Goal: Communication & Community: Participate in discussion

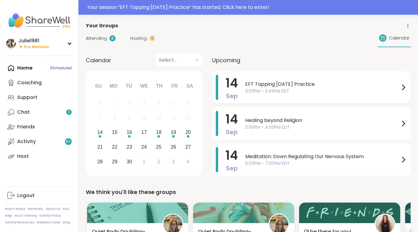
click at [276, 91] on span "3:00PM - 3:45PM EDT" at bounding box center [322, 91] width 155 height 6
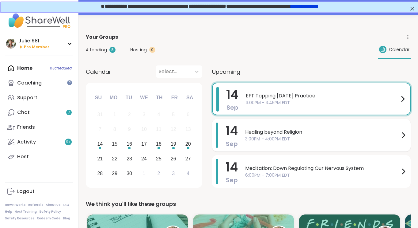
click at [308, 144] on div "Healing beyond Religion 3:00PM - 4:00PM EDT" at bounding box center [326, 134] width 162 height 25
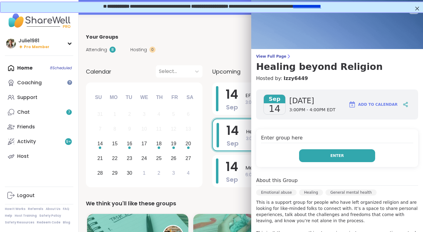
click at [316, 154] on button "Enter" at bounding box center [337, 155] width 76 height 13
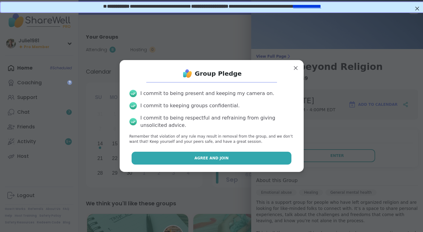
click at [252, 156] on button "Agree and Join" at bounding box center [212, 158] width 160 height 13
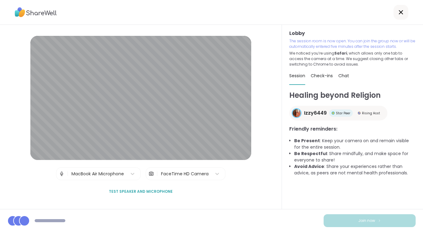
click at [368, 222] on span "Join now" at bounding box center [366, 221] width 17 height 6
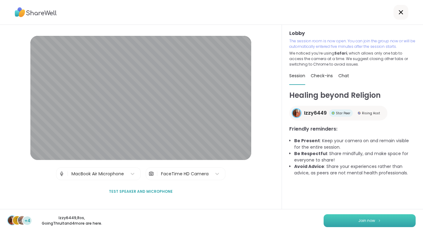
click at [368, 222] on span "Join now" at bounding box center [366, 221] width 17 height 6
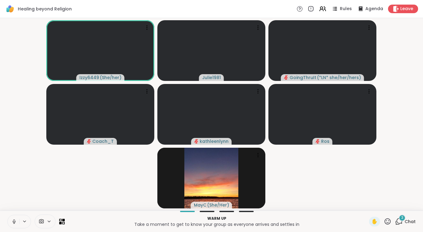
click at [14, 224] on icon at bounding box center [14, 223] width 0 height 1
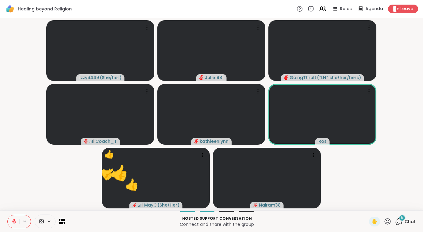
click at [386, 221] on icon at bounding box center [388, 222] width 8 height 8
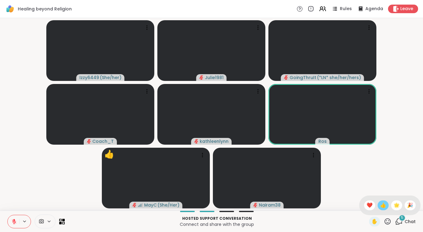
click at [380, 205] on span "👍" at bounding box center [383, 205] width 6 height 7
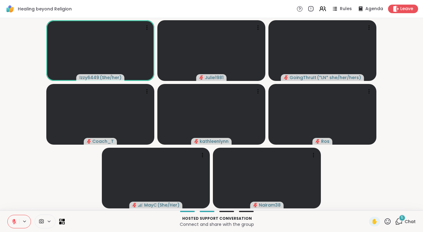
click at [401, 220] on div "5" at bounding box center [402, 218] width 7 height 7
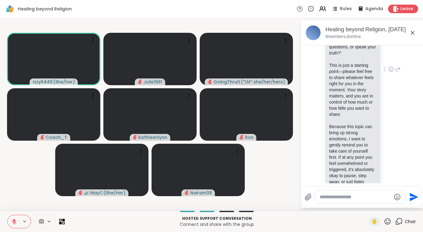
scroll to position [736, 0]
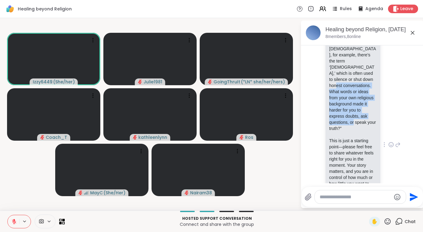
drag, startPoint x: 359, startPoint y: 122, endPoint x: 367, endPoint y: 166, distance: 44.5
click at [367, 132] on p "👉 “Religions often have words, labels, or concepts that make it hard to questio…" at bounding box center [353, 73] width 48 height 117
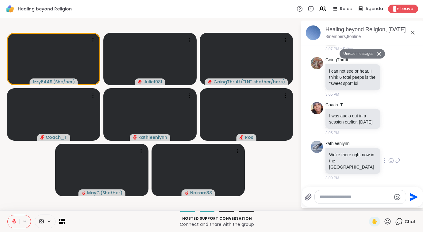
scroll to position [1541, 0]
click at [388, 163] on icon at bounding box center [391, 161] width 6 height 6
click at [388, 154] on div "Select Reaction: Heart" at bounding box center [391, 151] width 6 height 6
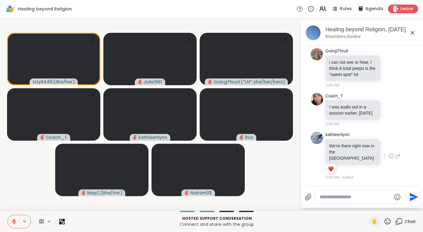
scroll to position [1549, 0]
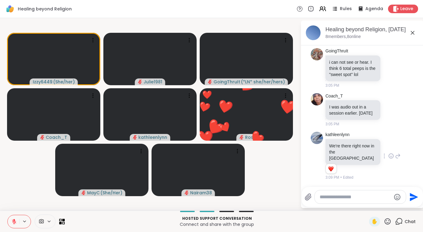
click at [387, 222] on icon at bounding box center [388, 222] width 8 height 8
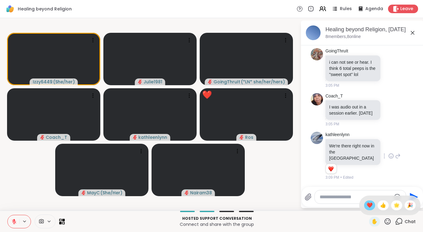
click at [368, 207] on span "❤️" at bounding box center [369, 205] width 6 height 7
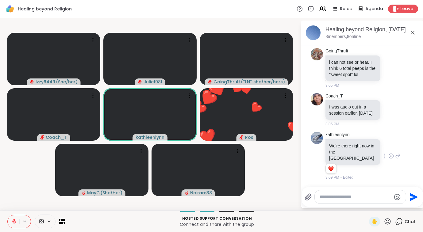
click at [385, 224] on icon at bounding box center [388, 222] width 8 height 8
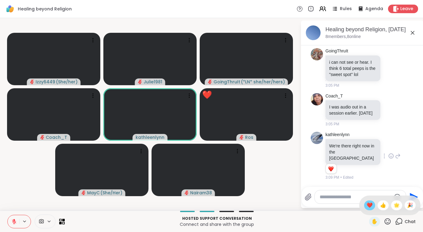
click at [367, 205] on span "❤️" at bounding box center [369, 205] width 6 height 7
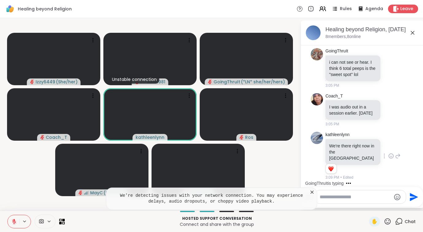
click at [312, 194] on icon at bounding box center [312, 192] width 6 height 6
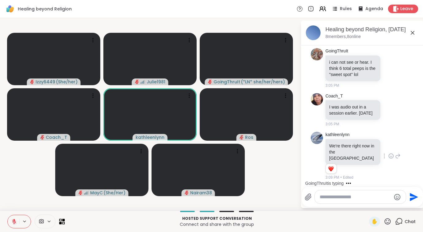
click at [324, 198] on textarea "Type your message" at bounding box center [355, 197] width 71 height 6
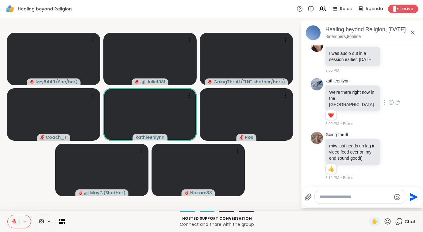
scroll to position [1609, 0]
click at [388, 220] on icon at bounding box center [388, 222] width 8 height 8
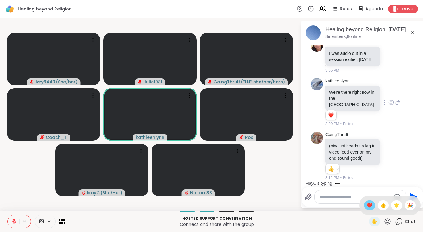
click at [367, 207] on span "❤️" at bounding box center [369, 205] width 6 height 7
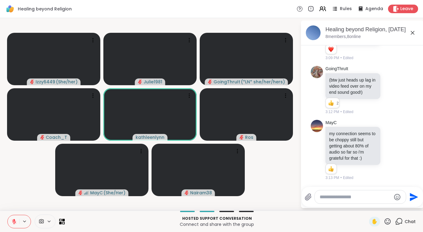
scroll to position [1681, 0]
click at [385, 221] on icon at bounding box center [388, 221] width 6 height 6
click at [372, 208] on div "❤️" at bounding box center [369, 206] width 11 height 10
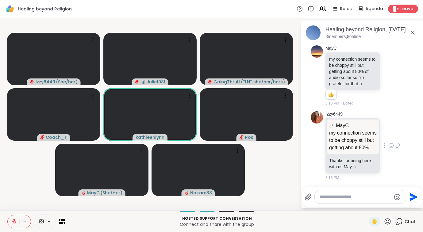
scroll to position [1764, 0]
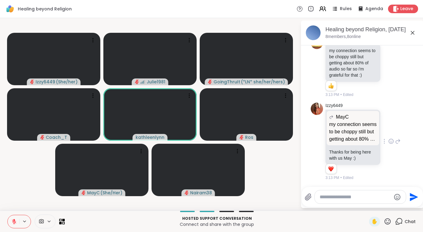
click at [384, 146] on div "Izzy6449 MayC my connection seems to be choppy still but getting about 80% of a…" at bounding box center [362, 142] width 75 height 78
click at [388, 142] on icon at bounding box center [391, 141] width 6 height 6
click at [388, 132] on div "Select Reaction: Heart" at bounding box center [391, 132] width 6 height 6
click at [387, 221] on icon at bounding box center [388, 222] width 8 height 8
click at [381, 204] on span "👍" at bounding box center [383, 205] width 6 height 7
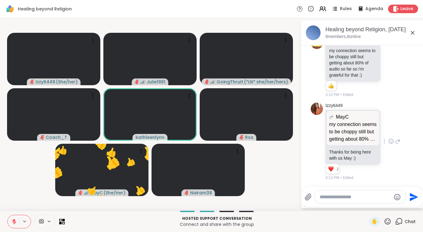
click at [356, 199] on textarea "Type your message" at bounding box center [355, 197] width 71 height 6
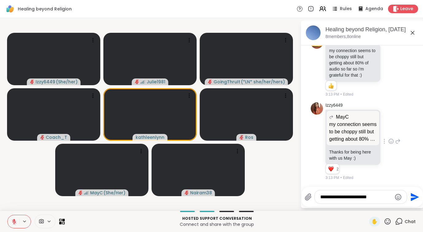
type textarea "**********"
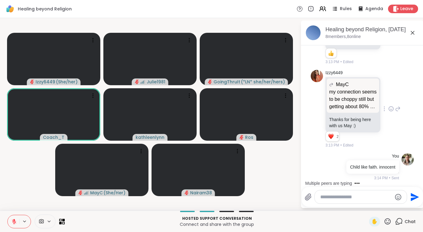
click at [390, 221] on icon at bounding box center [388, 222] width 8 height 8
click at [371, 206] on span "❤️" at bounding box center [369, 205] width 6 height 7
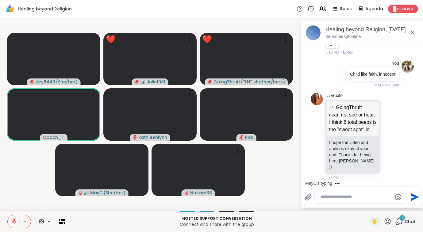
scroll to position [1897, 0]
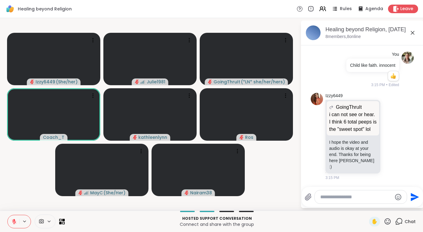
click at [390, 221] on icon at bounding box center [388, 222] width 8 height 8
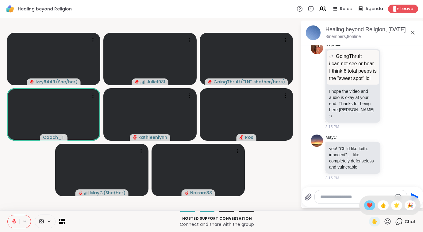
click at [369, 207] on span "❤️" at bounding box center [369, 205] width 6 height 7
click at [390, 223] on icon at bounding box center [388, 221] width 6 height 6
click at [370, 208] on span "❤️" at bounding box center [369, 205] width 6 height 7
click at [390, 224] on icon at bounding box center [388, 221] width 6 height 6
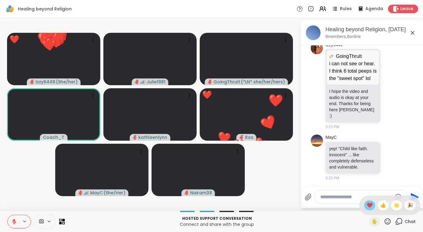
click at [366, 206] on span "❤️" at bounding box center [369, 205] width 6 height 7
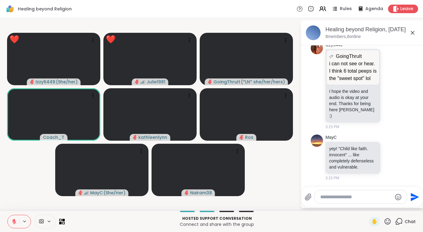
click at [389, 221] on icon at bounding box center [388, 221] width 6 height 6
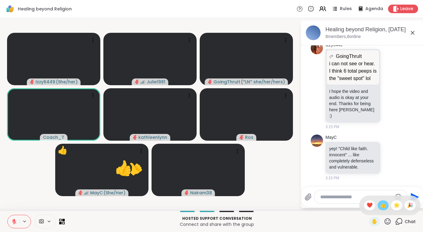
click at [378, 204] on div "👍" at bounding box center [382, 206] width 11 height 10
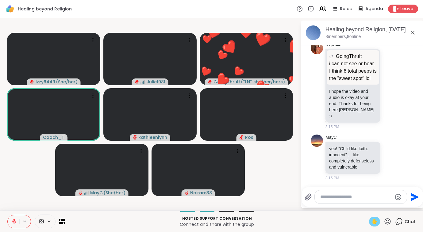
scroll to position [1971, 0]
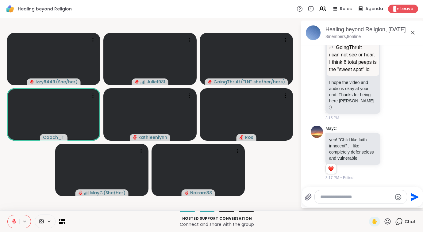
click at [389, 222] on icon at bounding box center [388, 222] width 8 height 8
click at [371, 202] on span "❤️" at bounding box center [369, 205] width 6 height 7
click at [386, 221] on icon at bounding box center [388, 222] width 8 height 8
click at [369, 205] on span "❤️" at bounding box center [369, 205] width 6 height 7
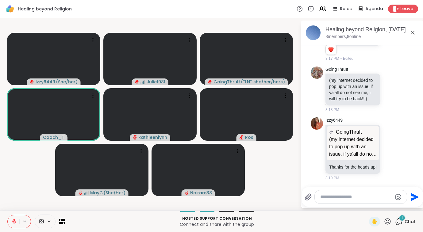
scroll to position [2103, 0]
click at [385, 221] on icon at bounding box center [388, 221] width 6 height 6
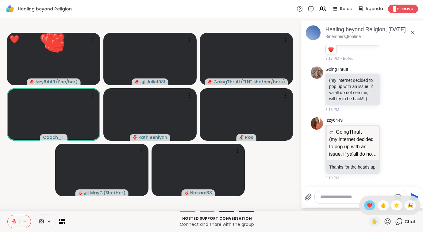
click at [371, 204] on span "❤️" at bounding box center [369, 205] width 6 height 7
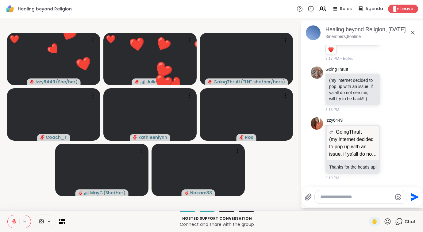
click at [15, 222] on icon at bounding box center [14, 222] width 6 height 6
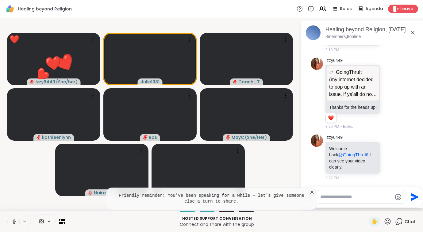
scroll to position [2171, 0]
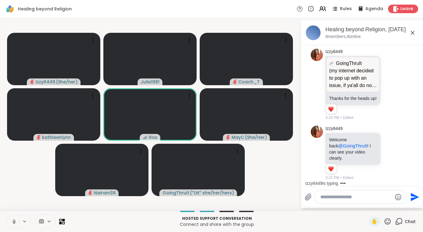
click at [14, 220] on icon at bounding box center [14, 222] width 6 height 6
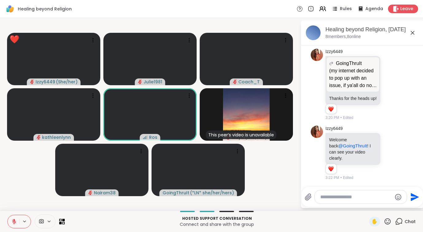
click at [389, 220] on icon at bounding box center [388, 222] width 8 height 8
click at [369, 208] on span "❤️" at bounding box center [369, 205] width 6 height 7
click at [387, 221] on icon at bounding box center [388, 222] width 8 height 8
click at [370, 209] on span "❤️" at bounding box center [369, 205] width 6 height 7
click at [389, 221] on icon at bounding box center [388, 221] width 6 height 6
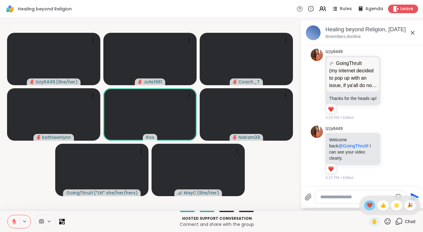
click at [366, 206] on span "❤️" at bounding box center [369, 205] width 6 height 7
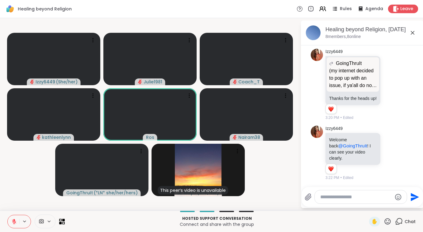
click at [385, 222] on icon at bounding box center [388, 221] width 6 height 6
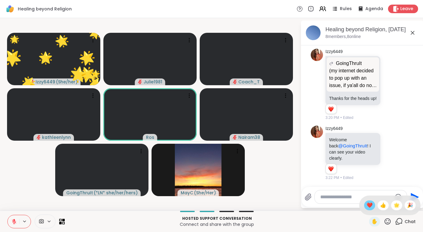
click at [370, 207] on span "❤️" at bounding box center [369, 205] width 6 height 7
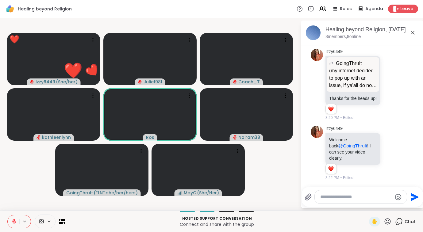
click at [387, 222] on icon at bounding box center [388, 222] width 8 height 8
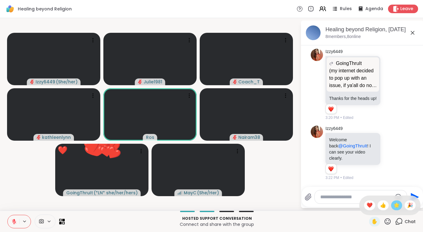
click at [397, 207] on span "🌟" at bounding box center [396, 205] width 6 height 7
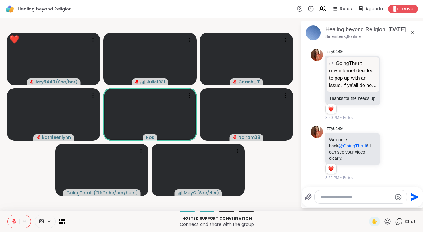
click at [388, 225] on div "✋" at bounding box center [380, 222] width 22 height 10
click at [387, 221] on icon at bounding box center [388, 221] width 6 height 6
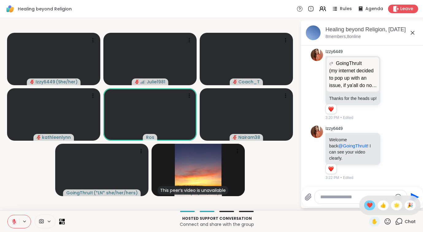
click at [371, 207] on span "❤️" at bounding box center [369, 205] width 6 height 7
click at [389, 221] on icon at bounding box center [388, 222] width 8 height 8
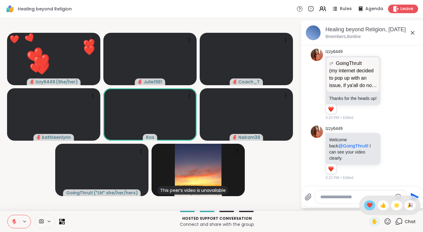
click at [369, 205] on span "❤️" at bounding box center [369, 205] width 6 height 7
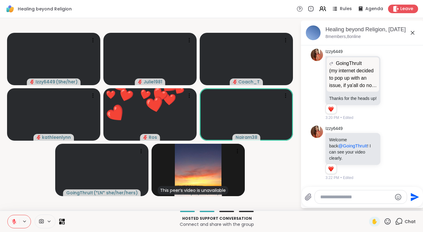
click at [388, 223] on icon at bounding box center [388, 221] width 6 height 6
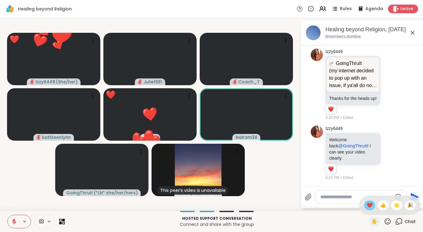
click at [372, 205] on div "❤️" at bounding box center [369, 206] width 11 height 10
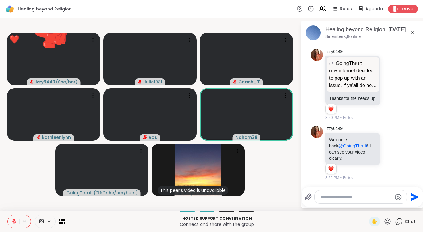
click at [386, 221] on icon at bounding box center [388, 222] width 8 height 8
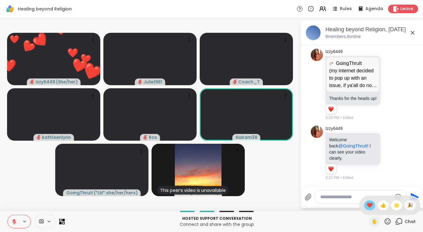
click at [370, 206] on span "❤️" at bounding box center [369, 205] width 6 height 7
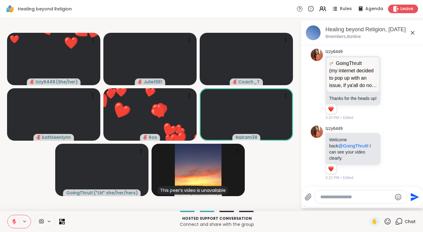
click at [385, 221] on icon at bounding box center [388, 221] width 6 height 6
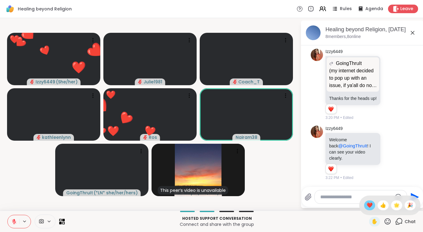
click at [370, 207] on span "❤️" at bounding box center [369, 205] width 6 height 7
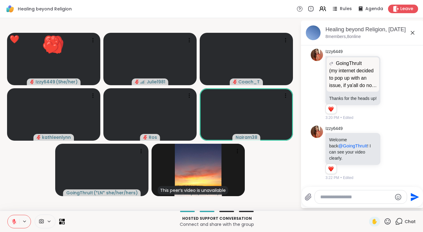
click at [388, 224] on icon at bounding box center [388, 222] width 8 height 8
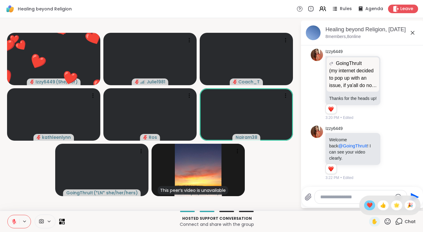
click at [372, 207] on div "❤️" at bounding box center [369, 206] width 11 height 10
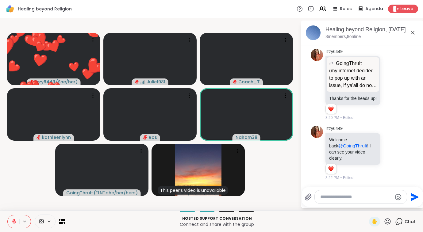
click at [389, 223] on icon at bounding box center [388, 221] width 6 height 6
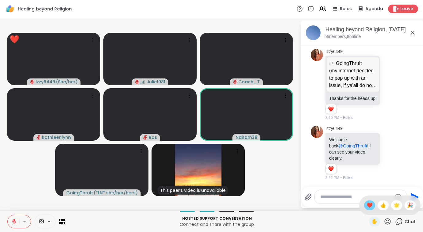
click at [371, 205] on span "❤️" at bounding box center [369, 205] width 6 height 7
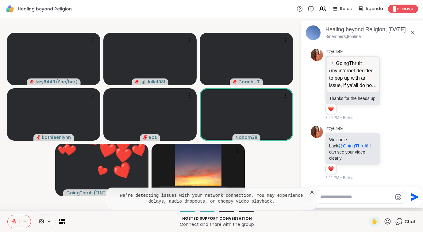
click at [390, 222] on icon at bounding box center [388, 222] width 8 height 8
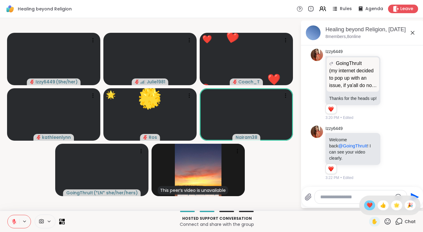
click at [372, 207] on div "❤️" at bounding box center [369, 206] width 11 height 10
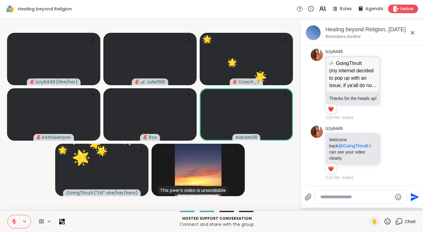
click at [388, 222] on icon at bounding box center [388, 222] width 8 height 8
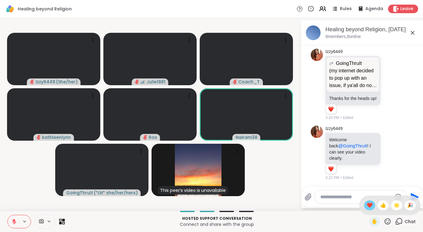
click at [370, 204] on span "❤️" at bounding box center [369, 205] width 6 height 7
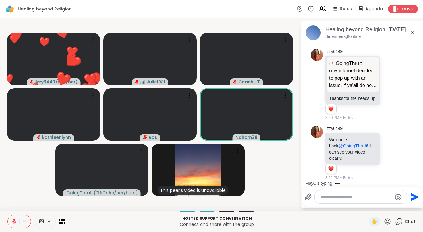
click at [389, 222] on icon at bounding box center [388, 222] width 8 height 8
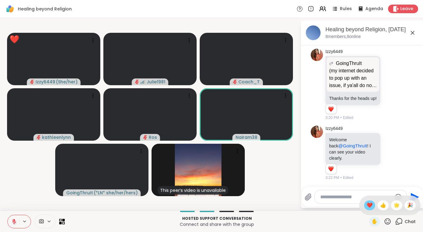
click at [370, 208] on span "❤️" at bounding box center [369, 205] width 6 height 7
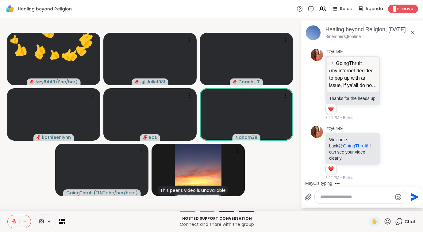
click at [386, 223] on icon at bounding box center [388, 221] width 6 height 6
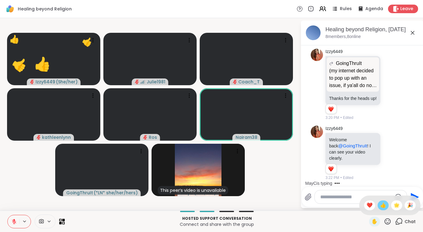
click at [385, 207] on div "👍" at bounding box center [382, 206] width 11 height 10
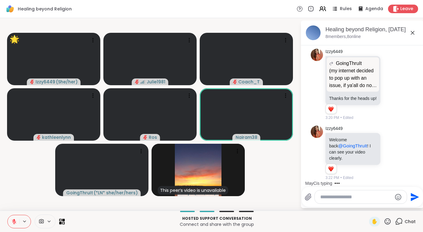
click at [388, 221] on icon at bounding box center [388, 222] width 8 height 8
click at [397, 204] on span "🌟" at bounding box center [396, 205] width 6 height 7
click at [387, 222] on icon at bounding box center [388, 222] width 8 height 8
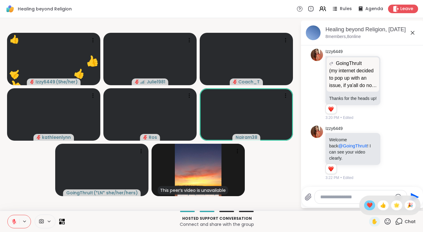
click at [371, 205] on span "❤️" at bounding box center [369, 205] width 6 height 7
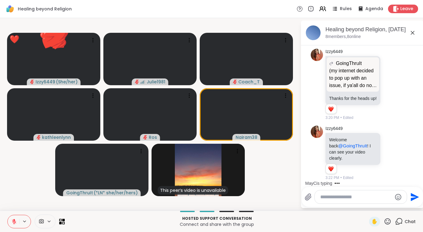
click at [385, 222] on icon at bounding box center [388, 221] width 6 height 6
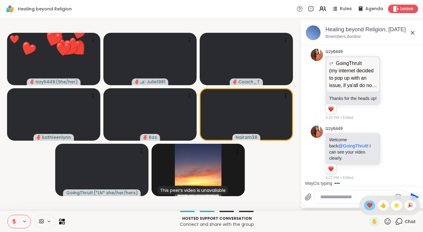
click at [368, 208] on span "❤️" at bounding box center [369, 205] width 6 height 7
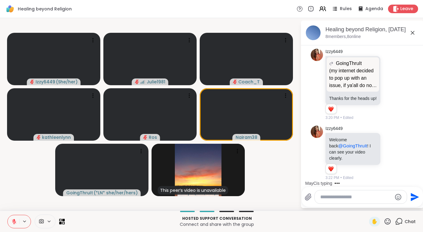
click at [347, 197] on textarea "Type your message" at bounding box center [355, 197] width 71 height 6
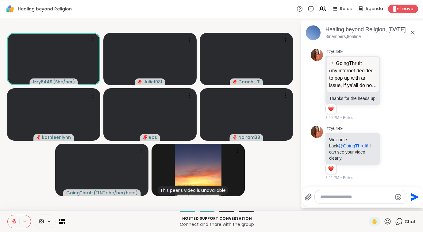
scroll to position [2258, 0]
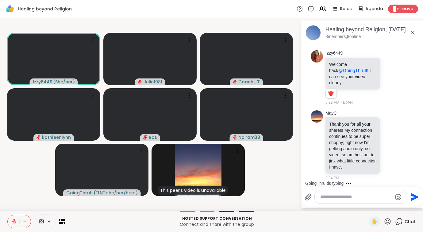
click at [388, 221] on icon at bounding box center [388, 222] width 8 height 8
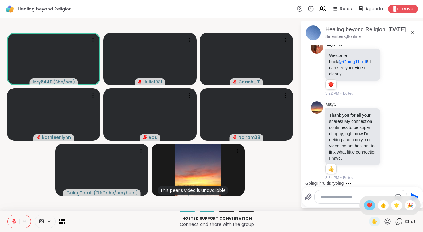
click at [367, 204] on span "❤️" at bounding box center [369, 205] width 6 height 7
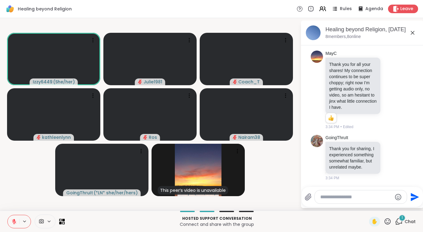
scroll to position [2336, 0]
click at [389, 221] on icon at bounding box center [388, 222] width 8 height 8
click at [393, 203] on div "🌟" at bounding box center [396, 206] width 11 height 10
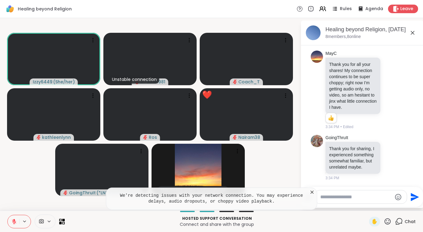
click at [314, 193] on icon at bounding box center [312, 192] width 6 height 6
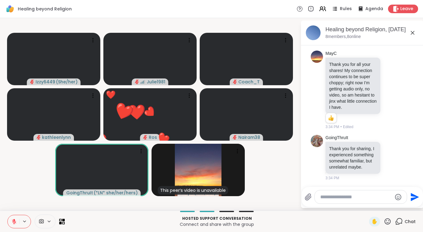
click at [390, 222] on icon at bounding box center [388, 222] width 8 height 8
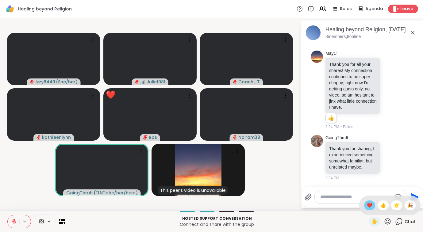
click at [370, 204] on span "❤️" at bounding box center [369, 205] width 6 height 7
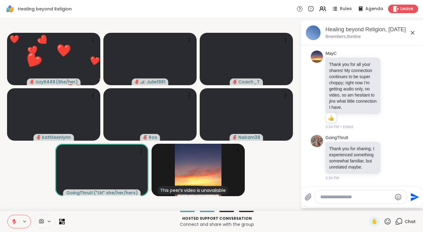
click at [390, 221] on icon at bounding box center [388, 222] width 8 height 8
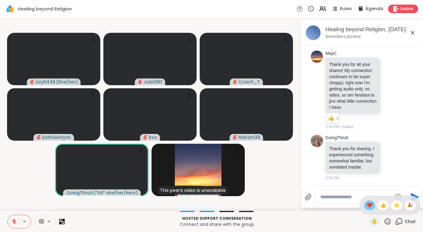
click at [367, 204] on span "❤️" at bounding box center [369, 205] width 6 height 7
click at [388, 219] on icon at bounding box center [388, 221] width 6 height 6
click at [372, 208] on div "❤️" at bounding box center [369, 206] width 11 height 10
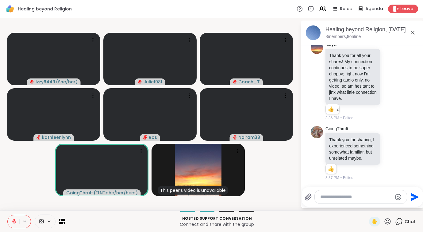
scroll to position [2345, 0]
click at [386, 220] on icon at bounding box center [388, 221] width 6 height 6
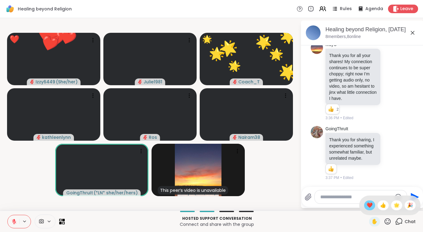
click at [367, 203] on span "❤️" at bounding box center [369, 205] width 6 height 7
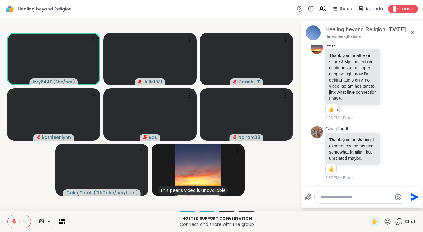
click at [387, 220] on icon at bounding box center [388, 222] width 8 height 8
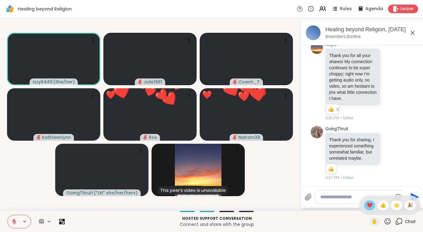
click at [371, 206] on span "❤️" at bounding box center [369, 205] width 6 height 7
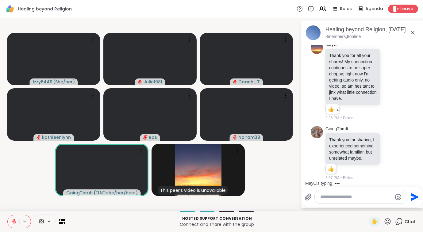
click at [387, 222] on icon at bounding box center [388, 222] width 8 height 8
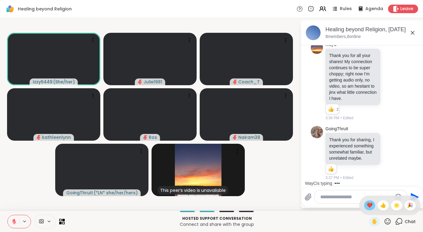
click at [370, 207] on span "❤️" at bounding box center [369, 205] width 6 height 7
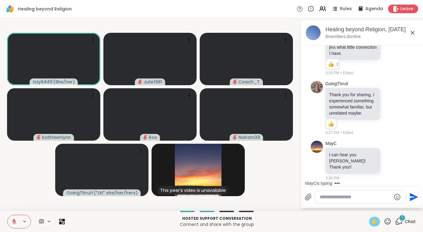
scroll to position [2384, 0]
click at [354, 200] on div at bounding box center [360, 196] width 91 height 13
click at [349, 197] on textarea "Type your message" at bounding box center [355, 197] width 71 height 6
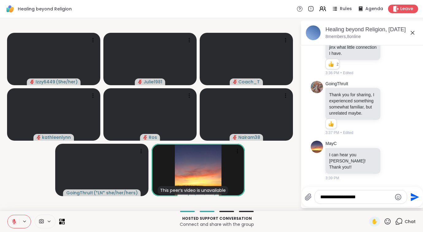
type textarea "**********"
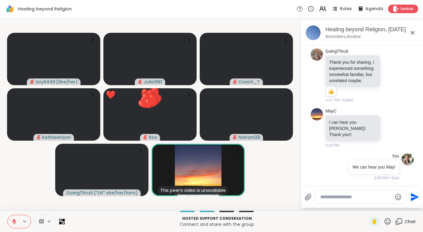
scroll to position [2422, 0]
click at [386, 224] on icon at bounding box center [388, 221] width 6 height 6
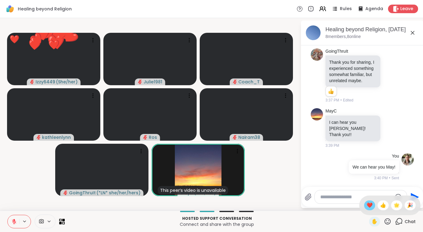
click at [368, 204] on span "❤️" at bounding box center [369, 205] width 6 height 7
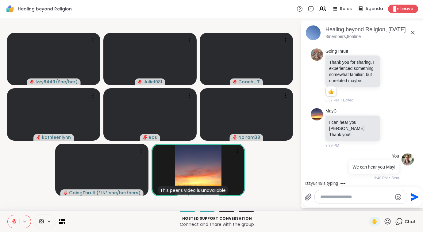
click at [386, 223] on icon at bounding box center [388, 222] width 8 height 8
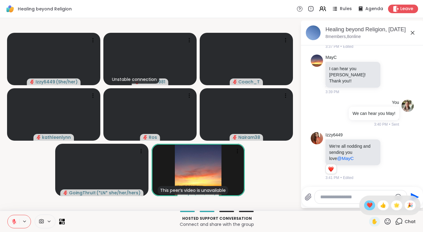
scroll to position [2476, 0]
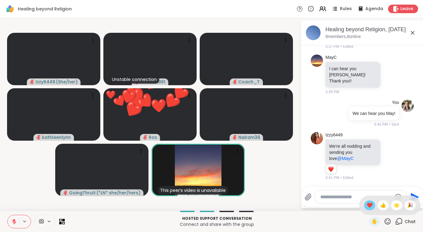
click at [370, 206] on span "❤️" at bounding box center [369, 205] width 6 height 7
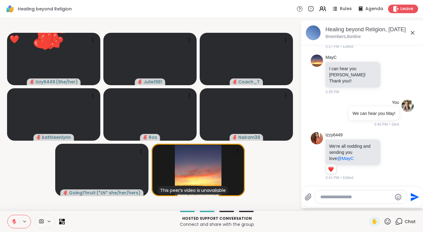
click at [390, 223] on icon at bounding box center [388, 221] width 6 height 6
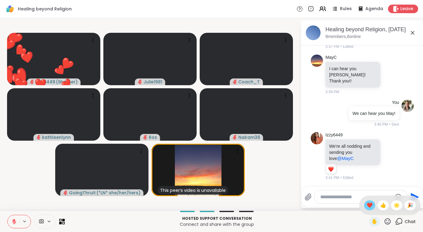
click at [369, 209] on span "❤️" at bounding box center [369, 205] width 6 height 7
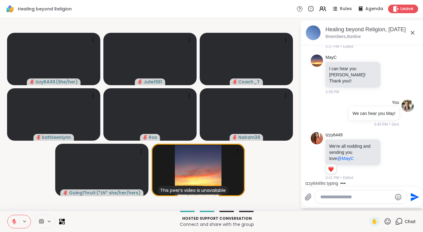
click at [391, 220] on icon at bounding box center [388, 221] width 6 height 6
click at [370, 208] on span "❤️" at bounding box center [369, 205] width 6 height 7
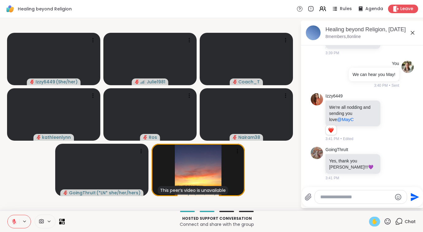
scroll to position [2559, 0]
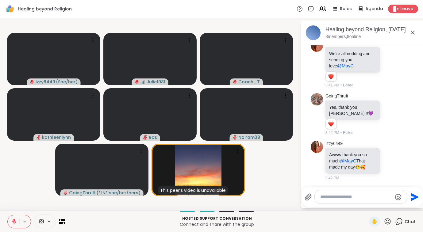
click at [386, 221] on icon at bounding box center [388, 222] width 8 height 8
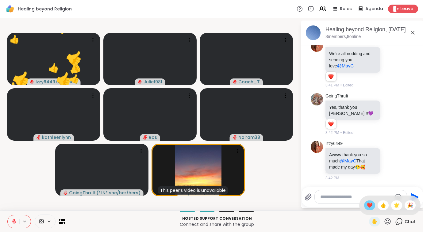
click at [369, 206] on span "❤️" at bounding box center [369, 205] width 6 height 7
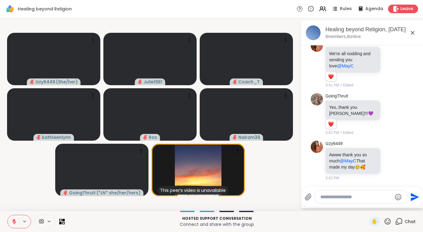
click at [388, 222] on icon at bounding box center [388, 222] width 8 height 8
click at [369, 205] on span "❤️" at bounding box center [369, 205] width 6 height 7
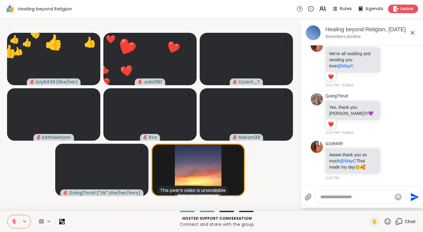
click at [390, 220] on icon at bounding box center [388, 222] width 8 height 8
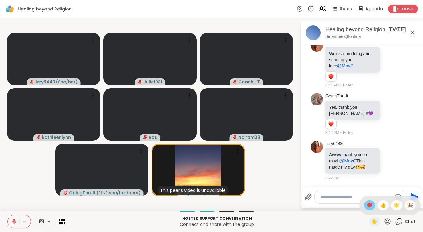
click at [368, 206] on span "❤️" at bounding box center [369, 205] width 6 height 7
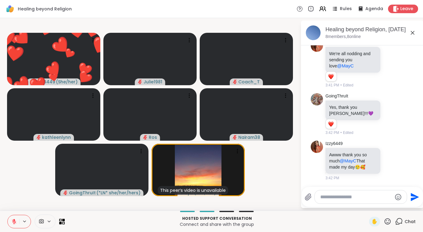
click at [388, 219] on icon at bounding box center [388, 222] width 8 height 8
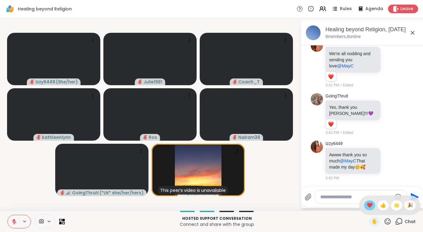
click at [370, 204] on span "❤️" at bounding box center [369, 205] width 6 height 7
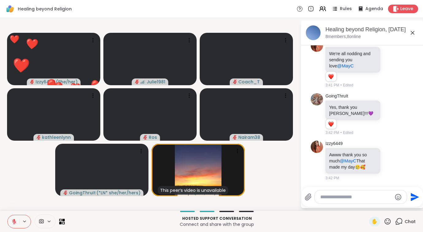
click at [391, 222] on icon at bounding box center [388, 222] width 8 height 8
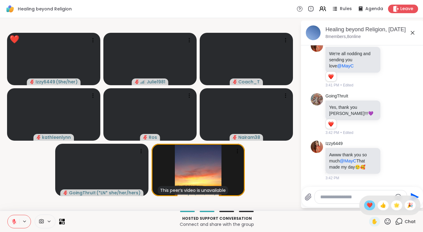
click at [372, 207] on div "❤️" at bounding box center [369, 206] width 11 height 10
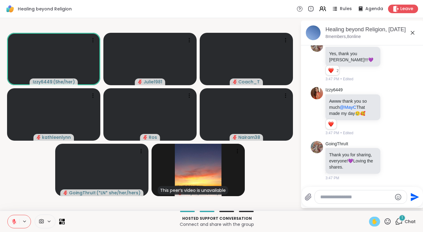
scroll to position [2627, 0]
click at [388, 221] on icon at bounding box center [388, 222] width 8 height 8
click at [371, 204] on span "❤️" at bounding box center [369, 205] width 6 height 7
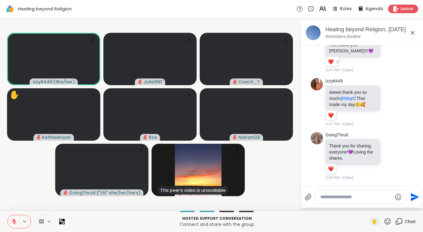
click at [348, 201] on div at bounding box center [361, 196] width 92 height 13
click at [348, 200] on textarea "Type your message" at bounding box center [355, 197] width 71 height 6
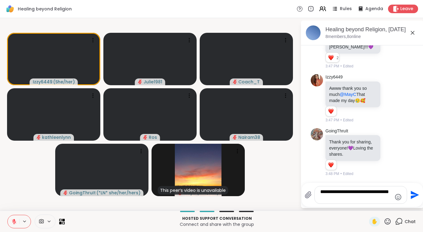
type textarea "**********"
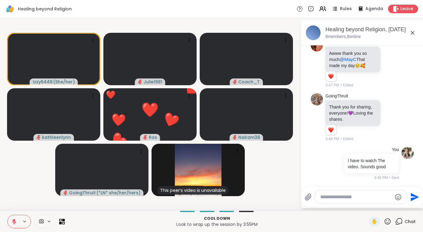
click at [391, 220] on icon at bounding box center [388, 221] width 6 height 6
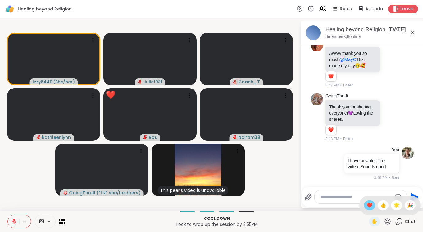
click at [370, 205] on span "❤️" at bounding box center [369, 205] width 6 height 7
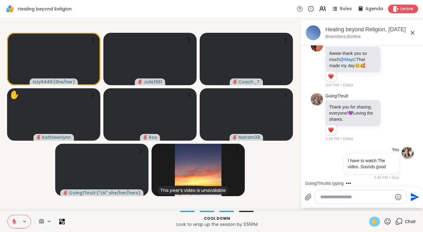
click at [373, 220] on span "✋" at bounding box center [374, 221] width 6 height 7
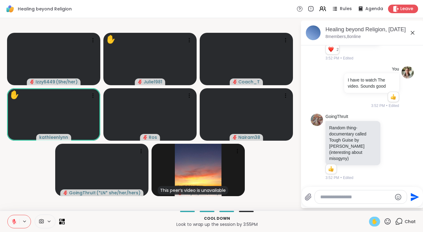
scroll to position [2755, 0]
click at [390, 220] on icon at bounding box center [388, 221] width 6 height 6
click at [380, 204] on span "👍" at bounding box center [383, 205] width 6 height 7
click at [328, 197] on textarea "Type your message" at bounding box center [355, 197] width 71 height 6
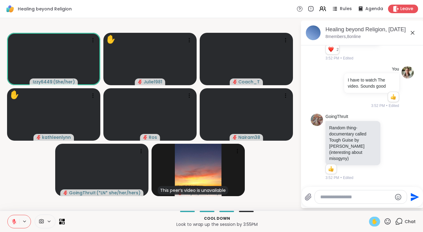
click at [13, 222] on icon at bounding box center [14, 222] width 4 height 4
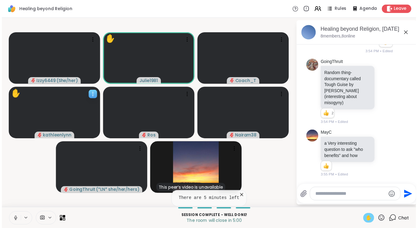
scroll to position [2814, 0]
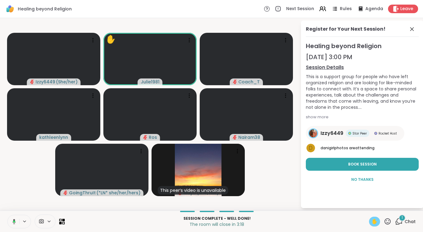
click at [14, 223] on icon at bounding box center [14, 221] width 3 height 5
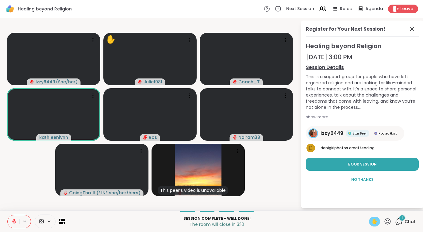
click at [12, 222] on icon at bounding box center [14, 222] width 6 height 6
click at [12, 220] on icon at bounding box center [14, 222] width 6 height 6
click at [12, 220] on icon at bounding box center [14, 222] width 4 height 4
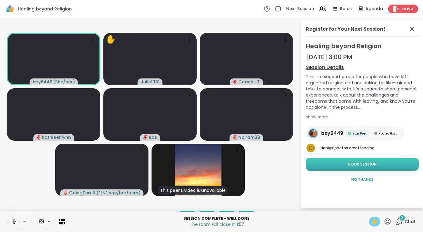
click at [333, 162] on button "Book Session" at bounding box center [362, 164] width 113 height 13
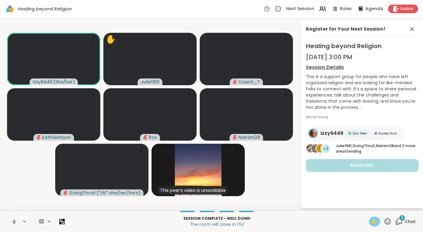
click at [375, 221] on span "✋" at bounding box center [374, 221] width 6 height 7
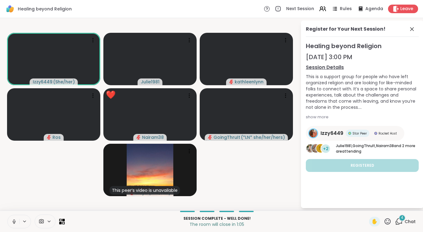
click at [386, 221] on icon at bounding box center [388, 222] width 8 height 8
click at [368, 206] on span "❤️" at bounding box center [369, 205] width 6 height 7
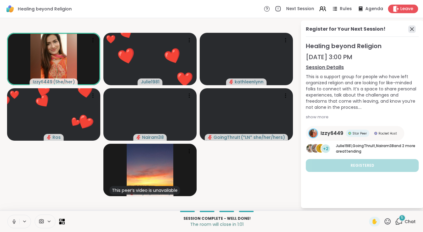
click at [412, 29] on icon at bounding box center [412, 29] width 4 height 4
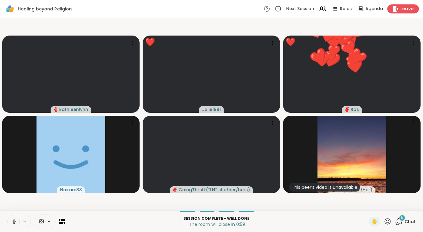
click at [406, 9] on span "Leave" at bounding box center [406, 9] width 13 height 6
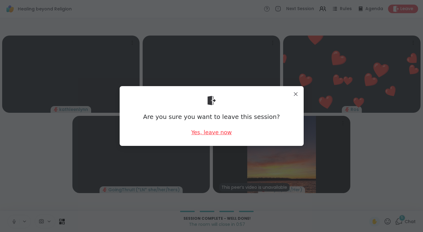
click at [227, 135] on div "Yes, leave now" at bounding box center [211, 132] width 40 height 8
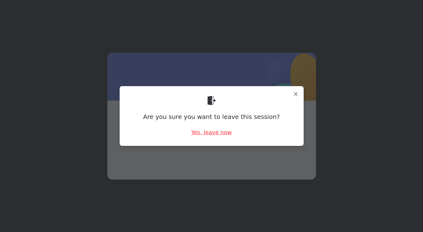
click at [225, 133] on div "Yes, leave now" at bounding box center [211, 132] width 40 height 8
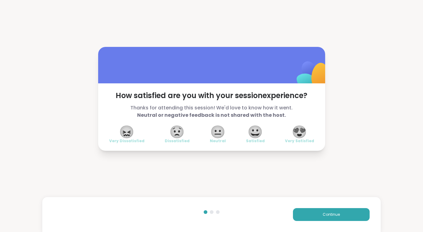
click at [298, 130] on span "😍" at bounding box center [299, 131] width 15 height 11
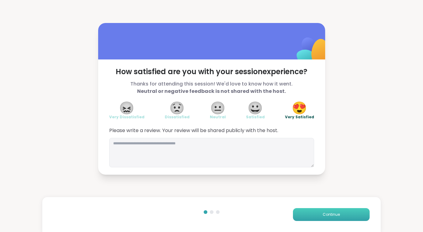
click at [335, 221] on button "Continue" at bounding box center [331, 214] width 77 height 13
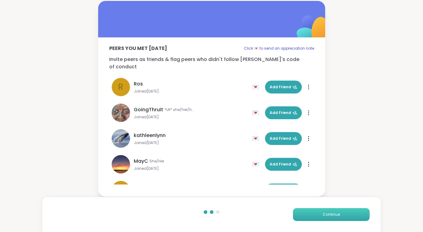
click at [334, 216] on span "Continue" at bounding box center [331, 215] width 17 height 6
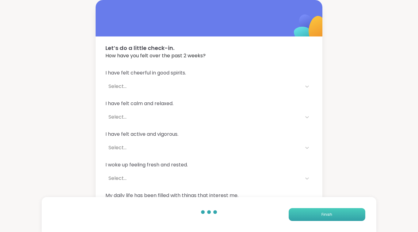
click at [334, 216] on button "Finish" at bounding box center [327, 214] width 77 height 13
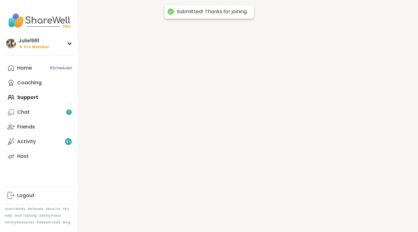
click at [334, 216] on div at bounding box center [249, 116] width 340 height 232
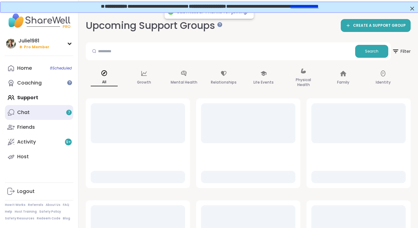
click at [35, 115] on link "Chat 7" at bounding box center [39, 112] width 68 height 15
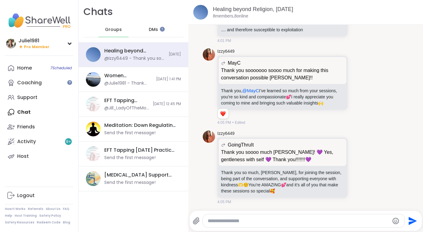
scroll to position [2400, 0]
